Goal: Task Accomplishment & Management: Manage account settings

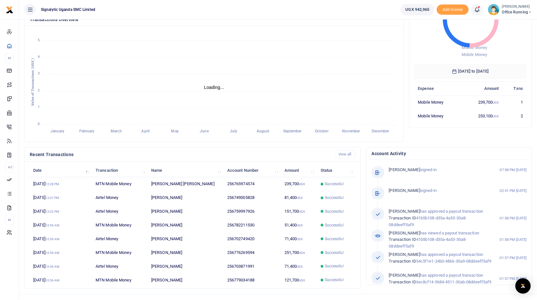
scroll to position [82, 0]
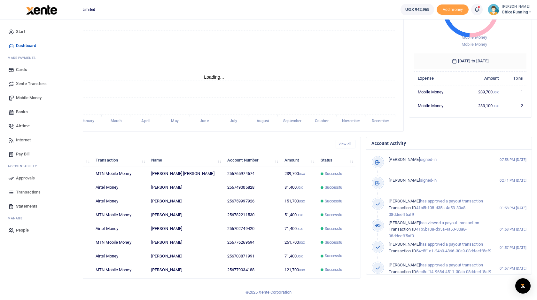
click at [27, 177] on span "Approvals" at bounding box center [25, 178] width 19 height 6
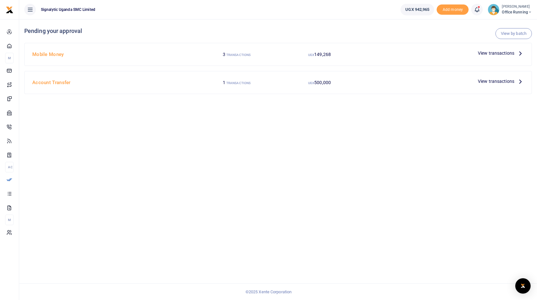
click at [498, 52] on span "View transactions" at bounding box center [496, 53] width 36 height 7
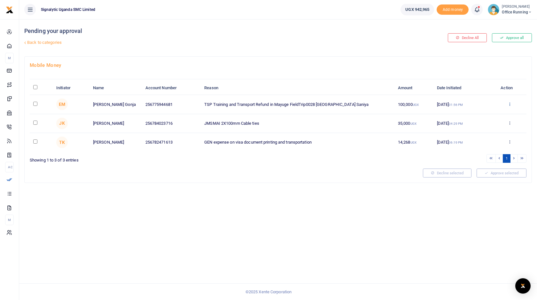
click at [509, 104] on icon at bounding box center [510, 104] width 4 height 4
click at [490, 113] on link "Approve" at bounding box center [486, 114] width 51 height 9
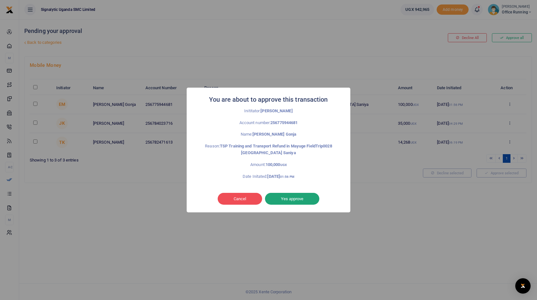
click at [304, 194] on button "Yes approve" at bounding box center [292, 199] width 54 height 12
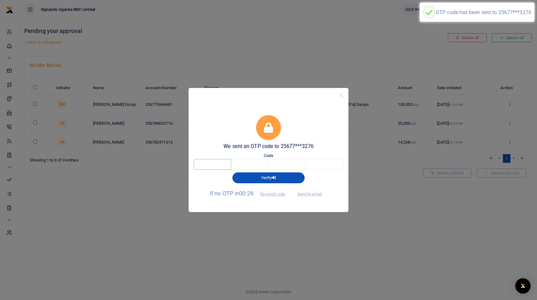
click at [205, 163] on input "text" at bounding box center [212, 164] width 37 height 11
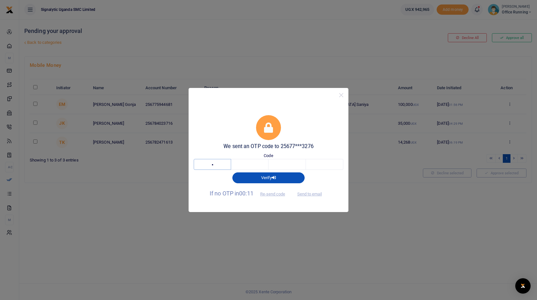
type input "6"
type input "2"
type input "8"
type input "7"
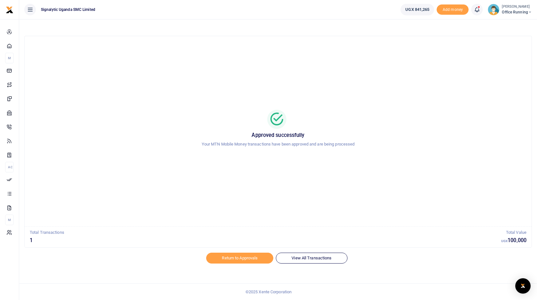
click at [270, 23] on div at bounding box center [278, 27] width 508 height 17
